Goal: Check status

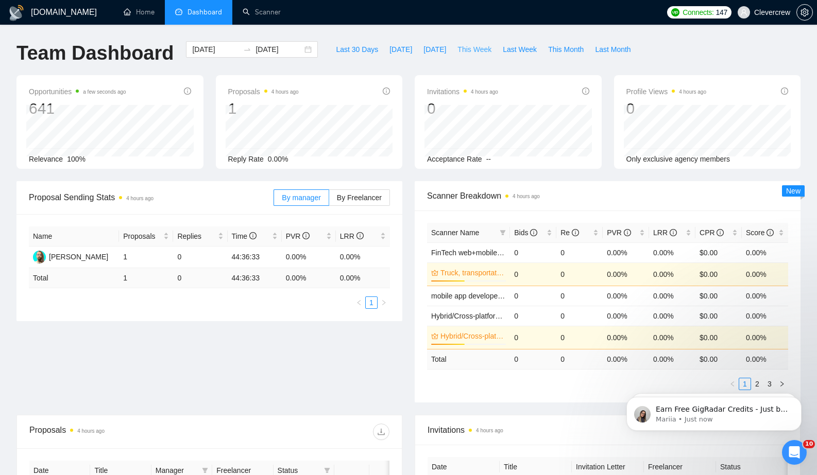
click at [477, 47] on span "This Week" at bounding box center [474, 49] width 34 height 11
type input "[DATE]"
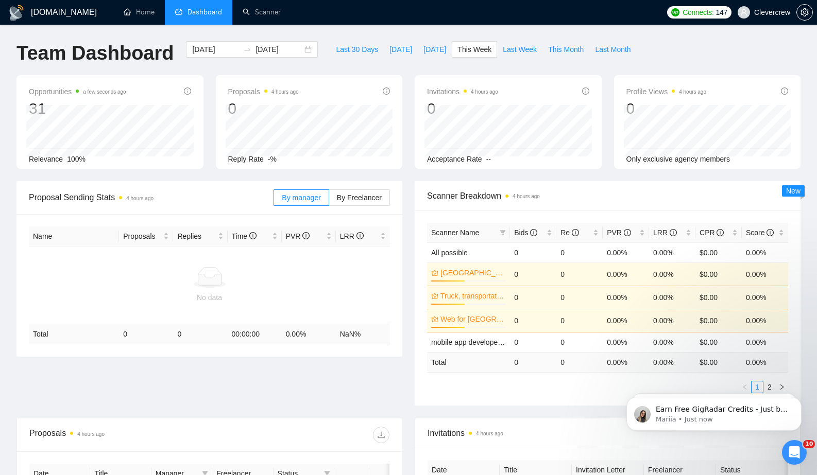
click at [411, 197] on div "Scanner Breakdown 4 hours ago Scanner Name Bids Re PVR LRR CPR Score All possib…" at bounding box center [607, 293] width 398 height 225
click at [472, 52] on span "This Week" at bounding box center [474, 49] width 34 height 11
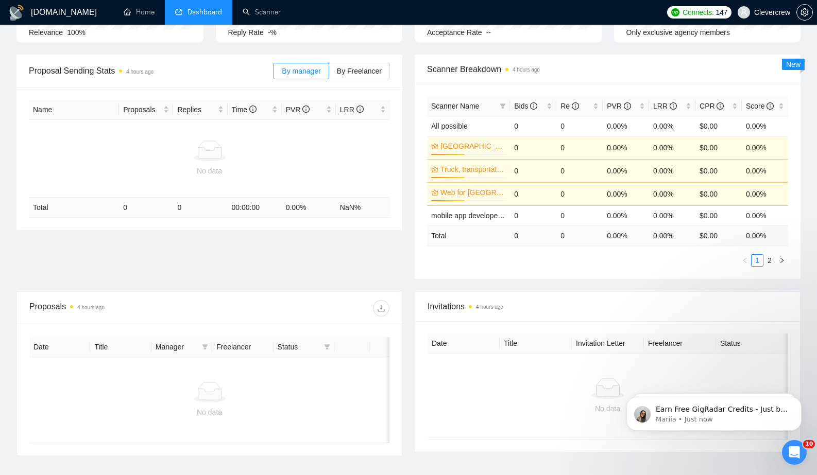
scroll to position [96, 0]
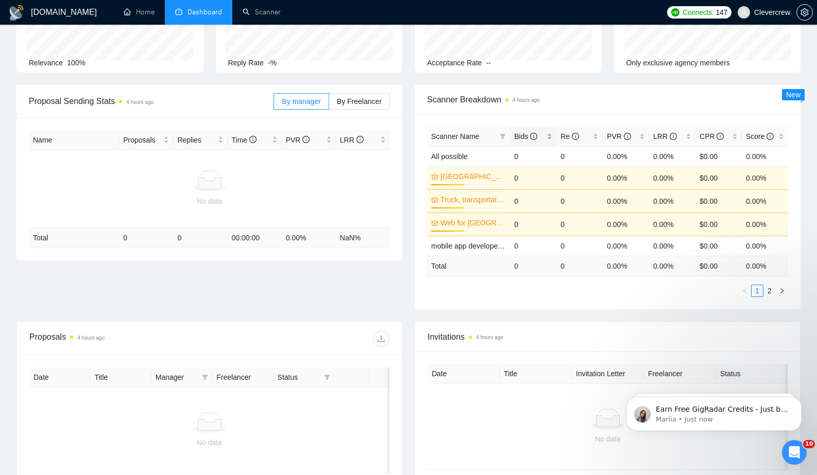
click at [523, 136] on span "Bids" at bounding box center [525, 136] width 23 height 8
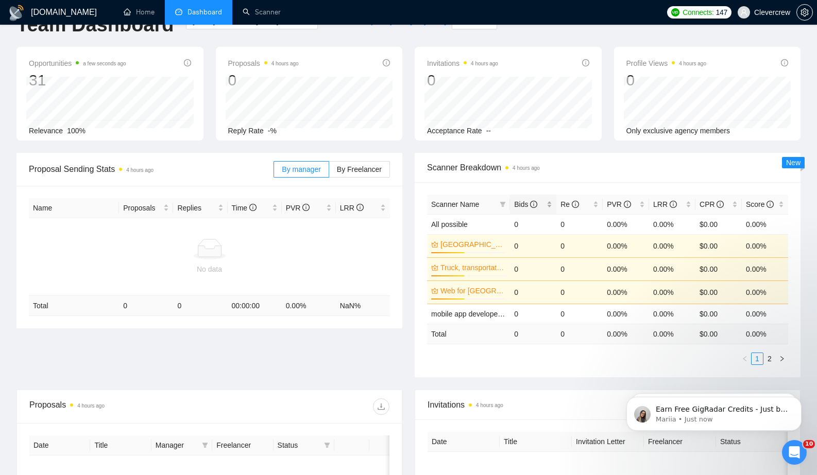
scroll to position [0, 0]
